Goal: Task Accomplishment & Management: Use online tool/utility

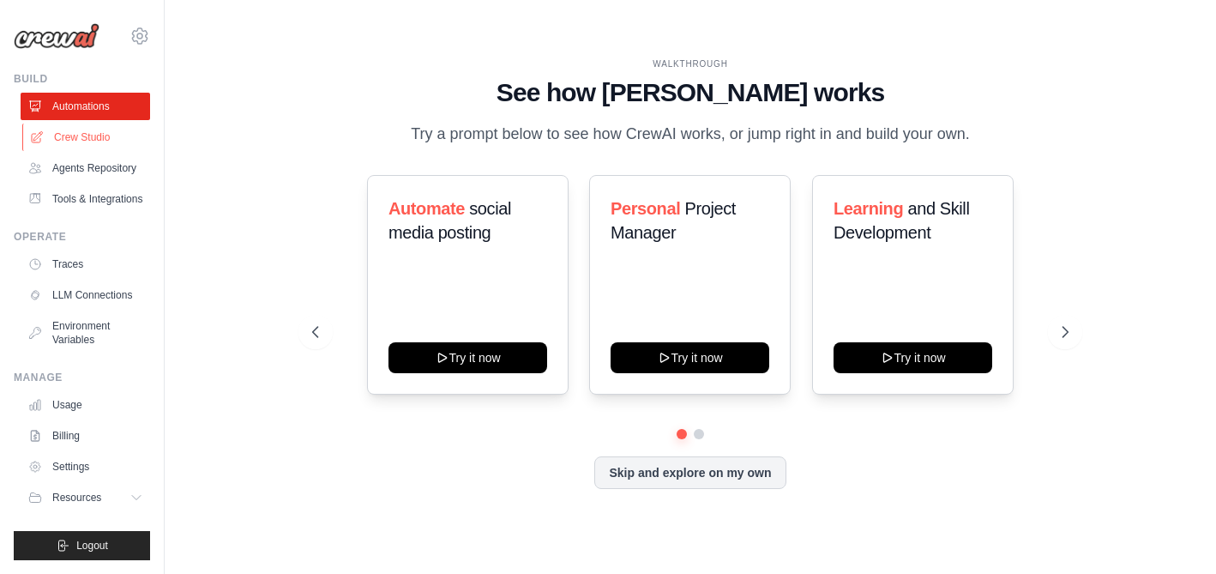
click at [80, 138] on link "Crew Studio" at bounding box center [86, 136] width 129 height 27
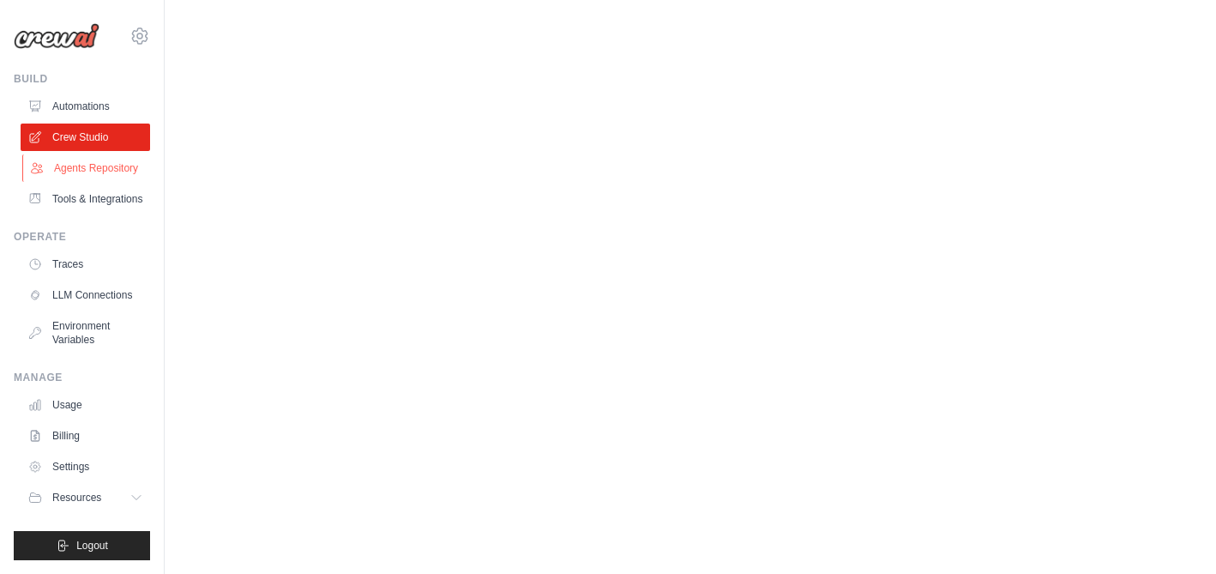
click at [123, 166] on link "Agents Repository" at bounding box center [86, 167] width 129 height 27
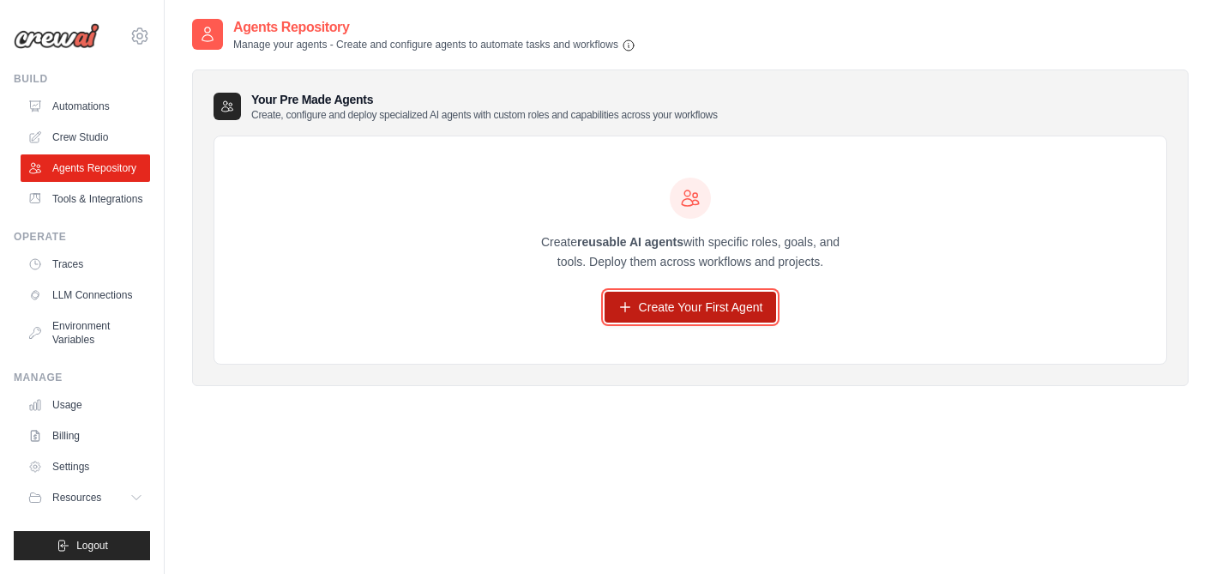
click at [712, 310] on link "Create Your First Agent" at bounding box center [690, 306] width 172 height 31
click at [625, 309] on icon at bounding box center [625, 307] width 14 height 14
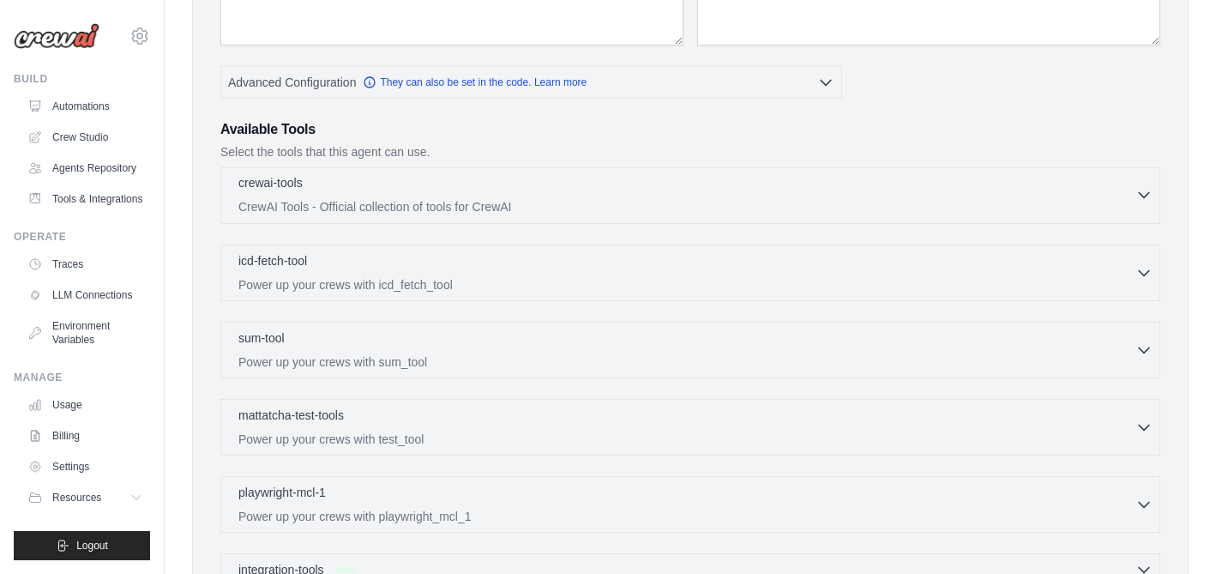
scroll to position [310, 0]
click at [1142, 201] on icon "button" at bounding box center [1143, 193] width 17 height 17
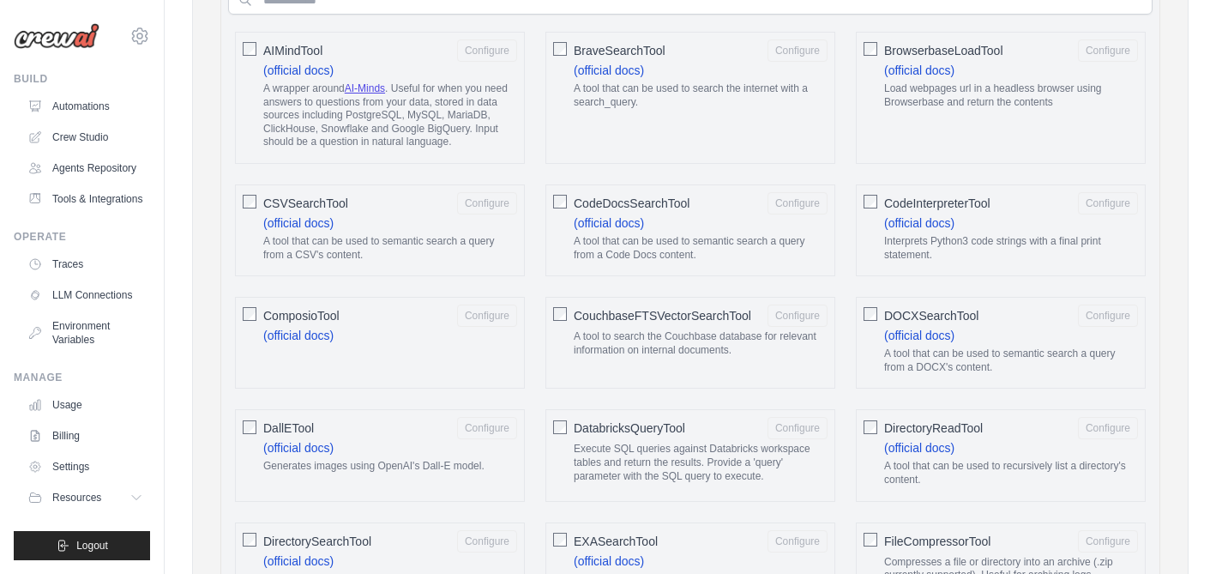
scroll to position [455, 0]
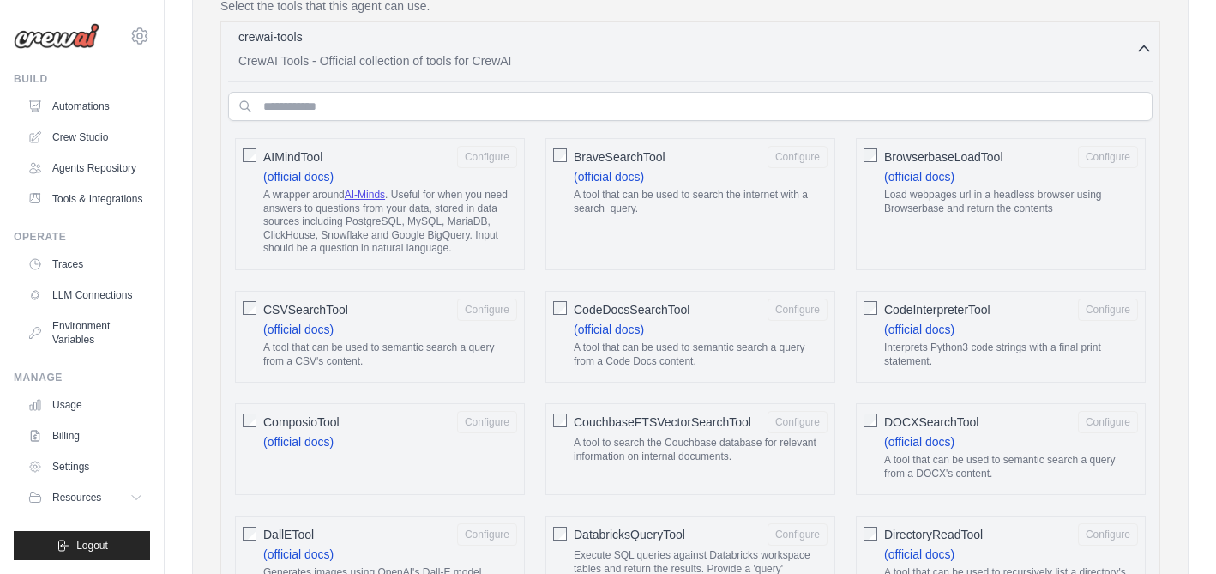
click at [1141, 57] on icon "button" at bounding box center [1143, 48] width 17 height 17
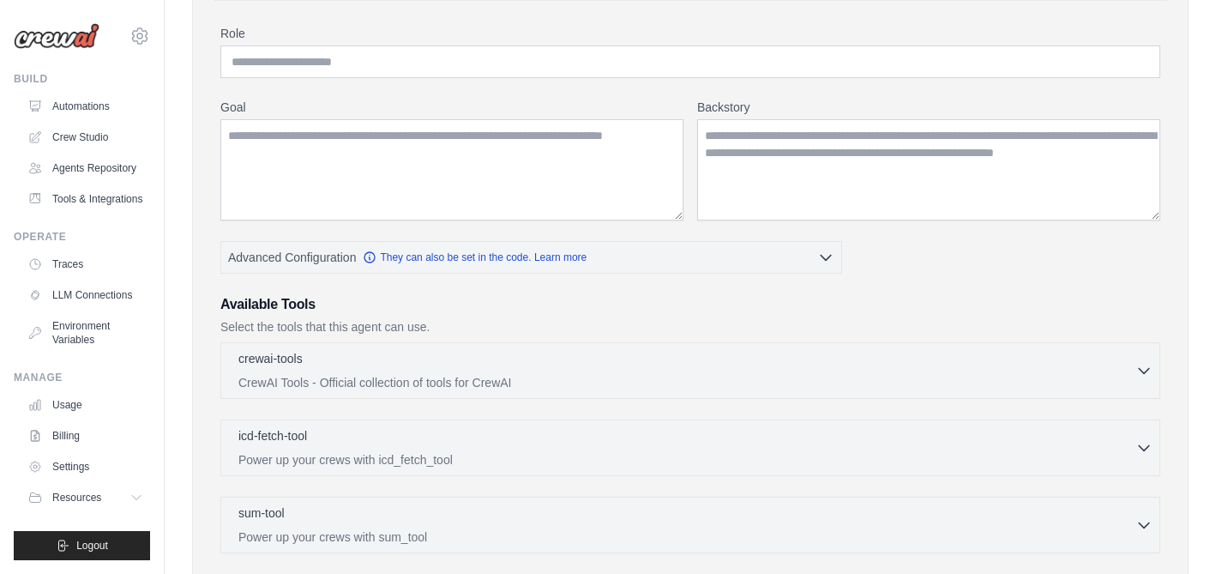
scroll to position [138, 0]
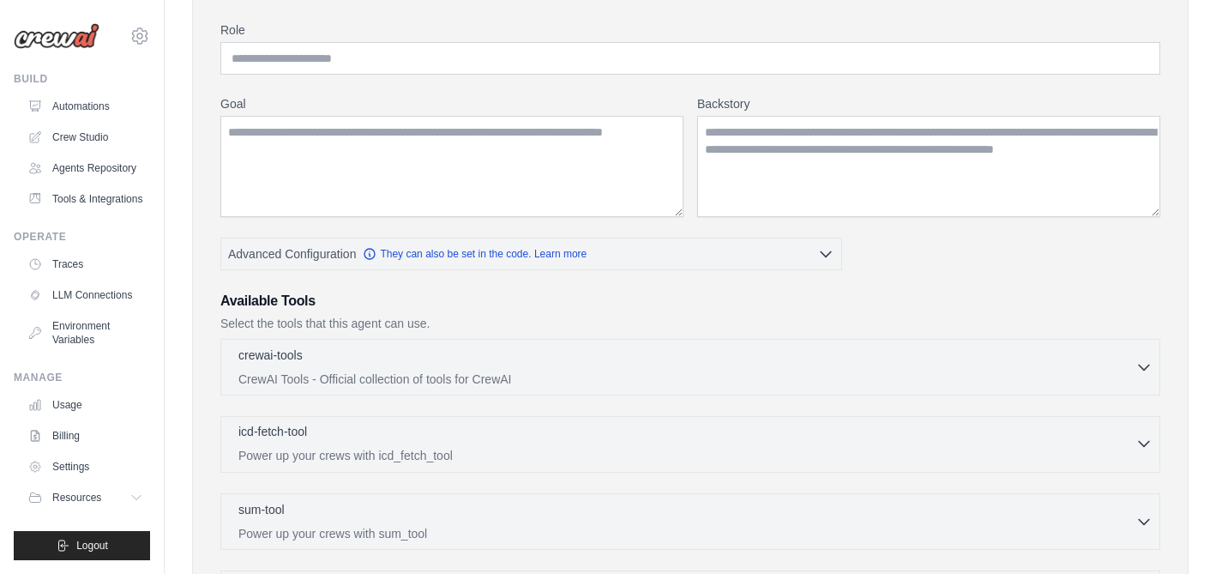
click at [1146, 449] on icon "button" at bounding box center [1143, 443] width 17 height 17
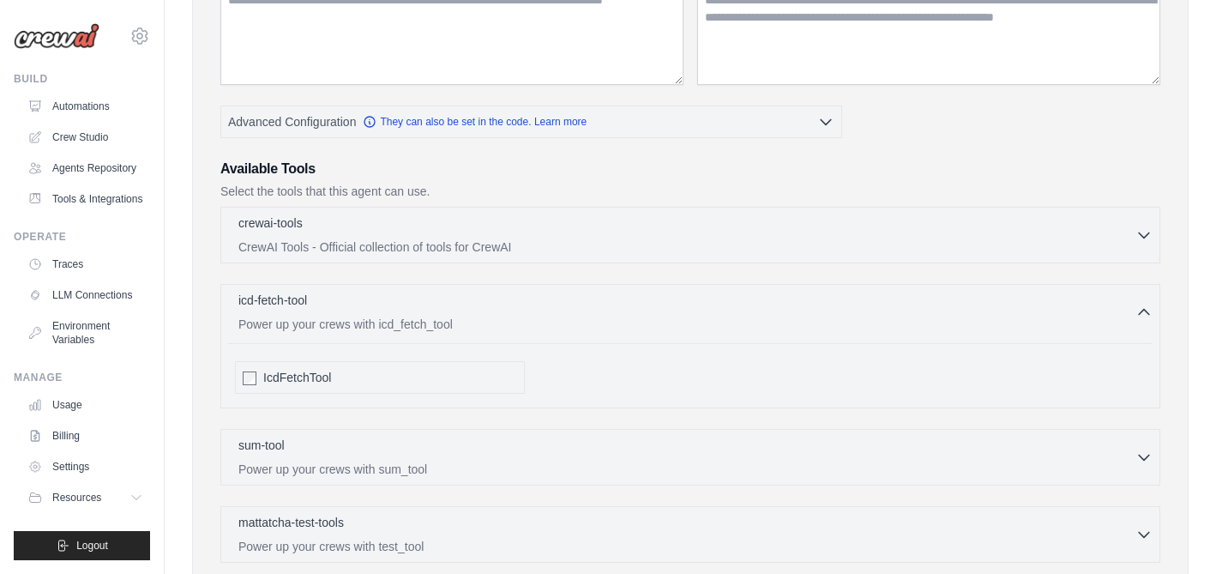
scroll to position [181, 0]
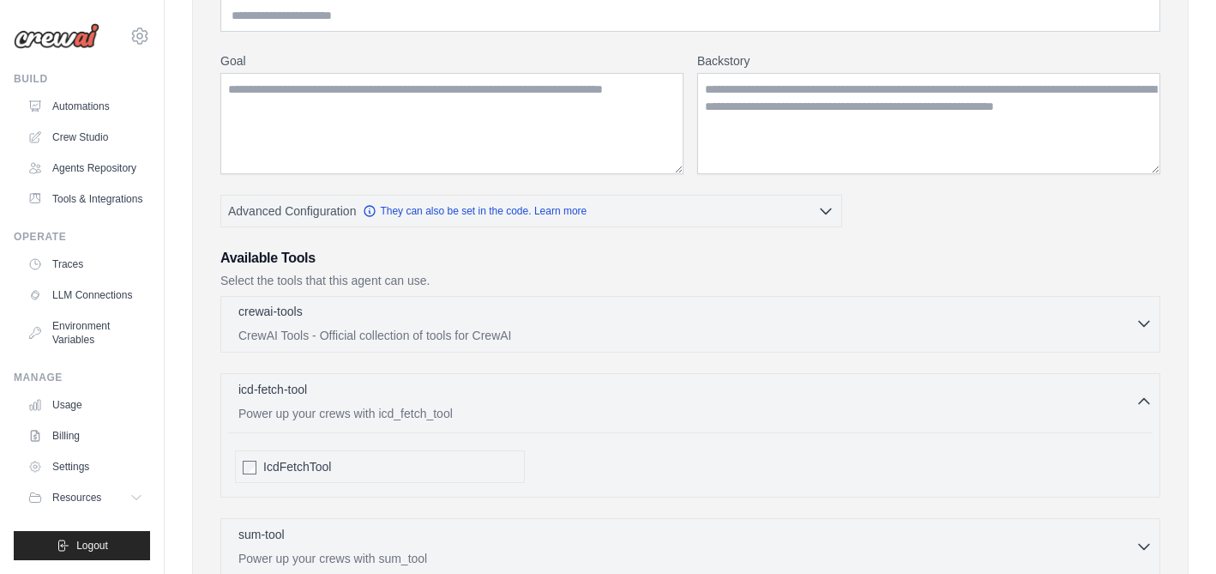
click at [1140, 327] on icon "button" at bounding box center [1143, 323] width 17 height 17
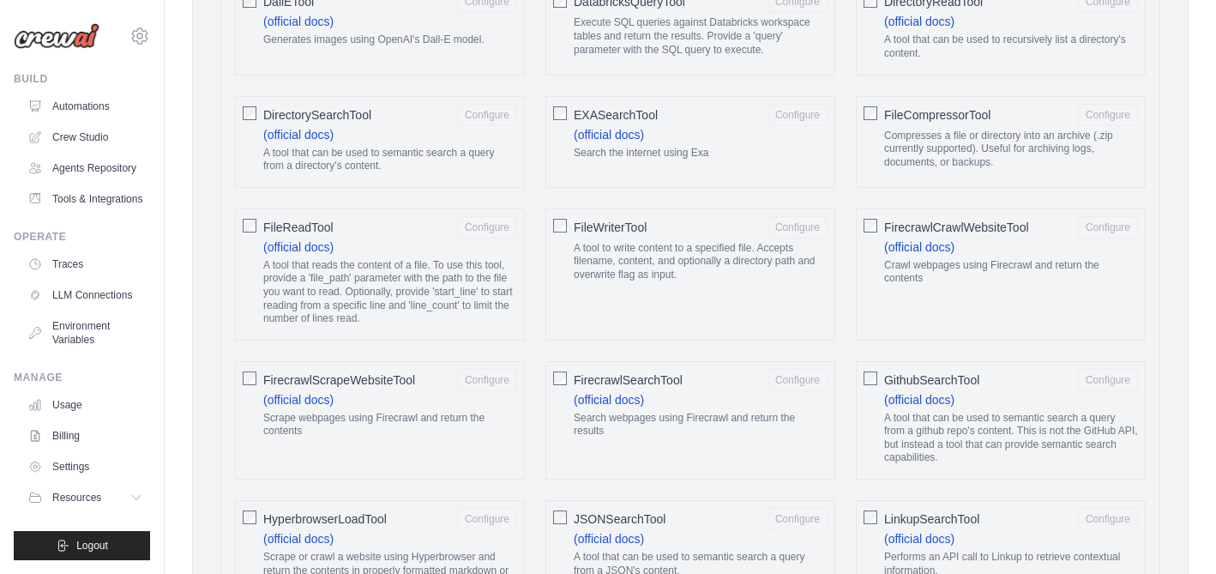
scroll to position [635, 0]
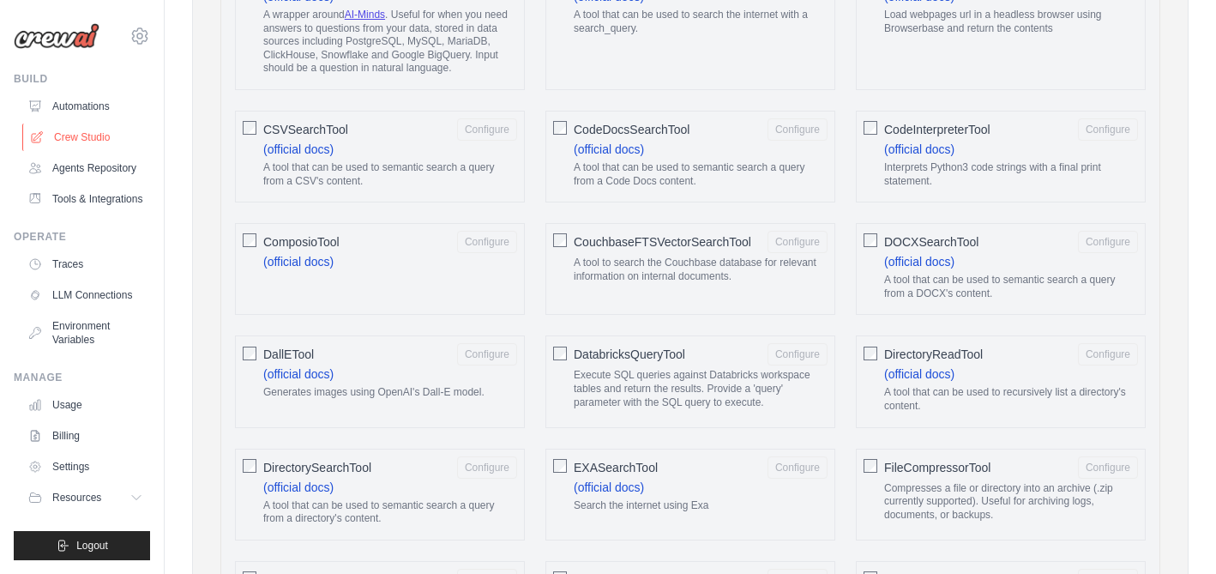
click at [82, 137] on link "Crew Studio" at bounding box center [86, 136] width 129 height 27
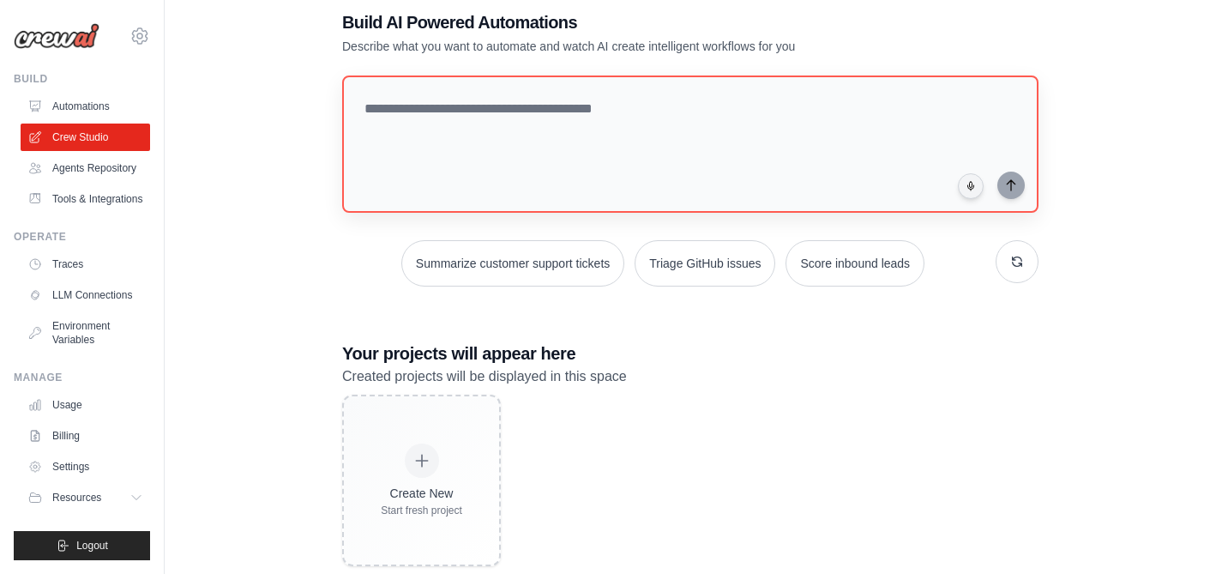
scroll to position [70, 0]
